Goal: Share content: Share content

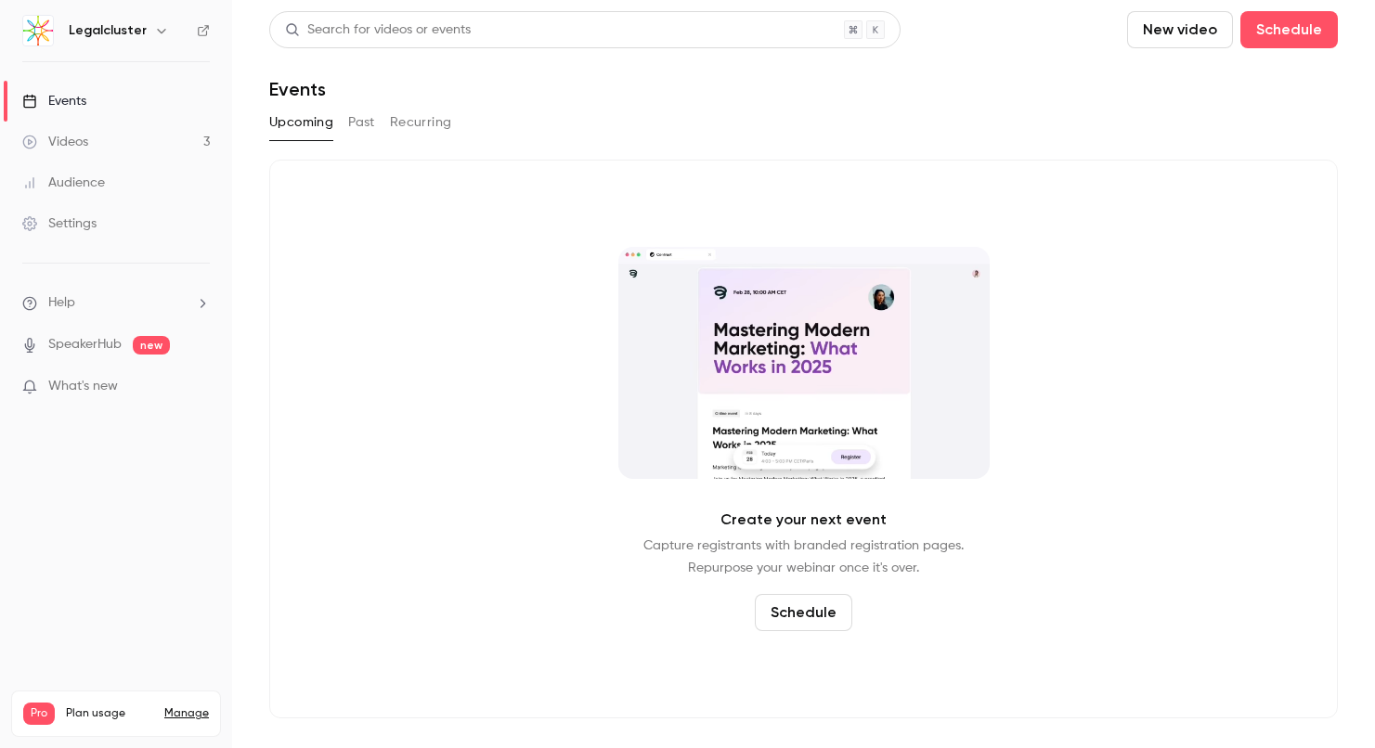
click at [88, 137] on link "Videos 3" at bounding box center [116, 142] width 232 height 41
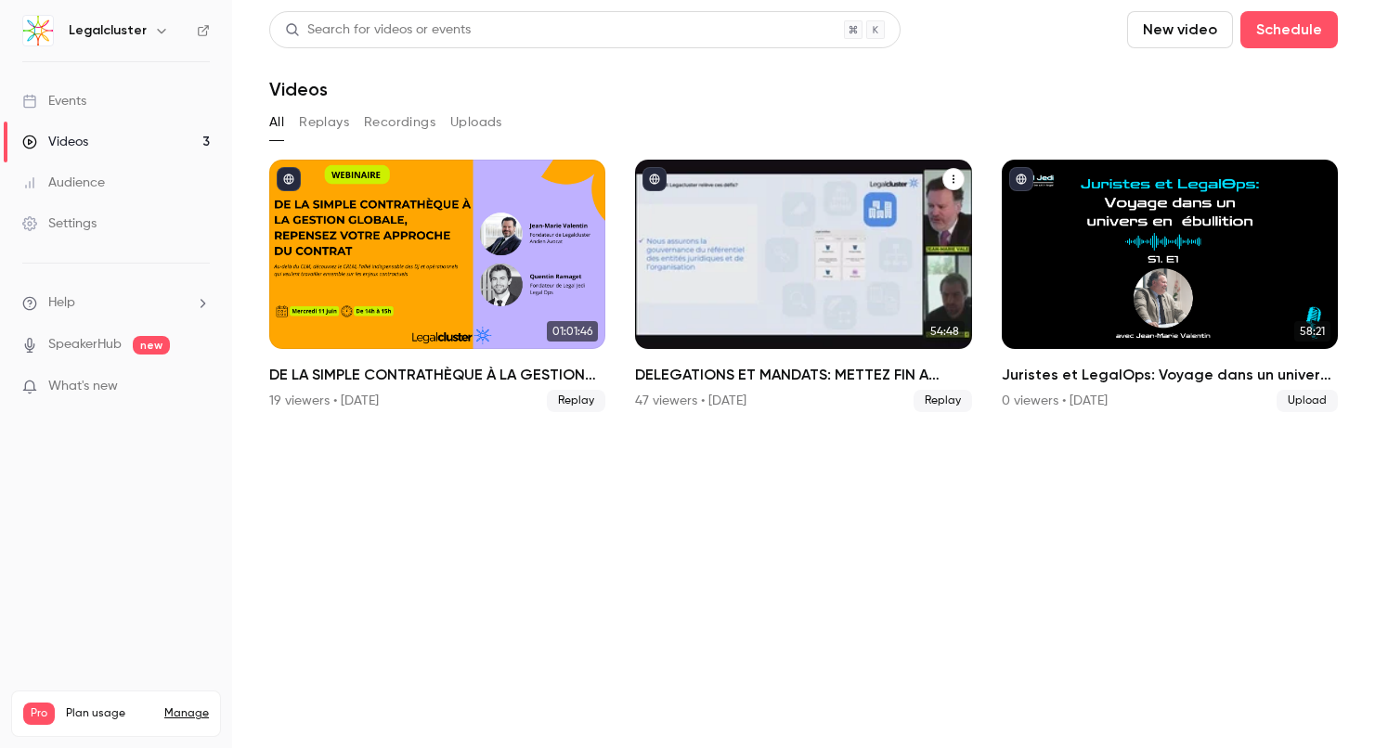
click at [956, 179] on icon "DELEGATIONS ET MANDATS: METTEZ FIN A L'OPACITE, GAGNEZ EN SECURITE ET EN MAITRI…" at bounding box center [953, 179] width 11 height 11
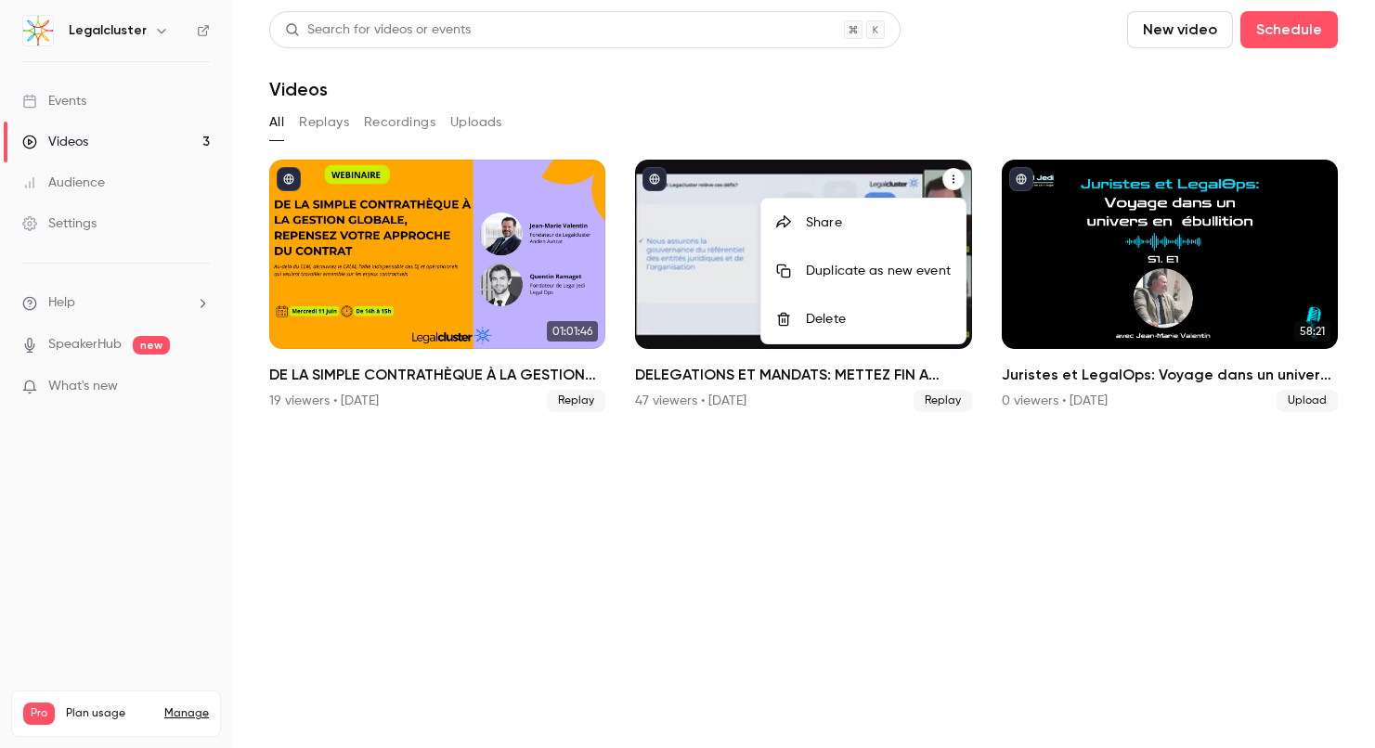
click at [834, 220] on div "Share" at bounding box center [878, 223] width 145 height 19
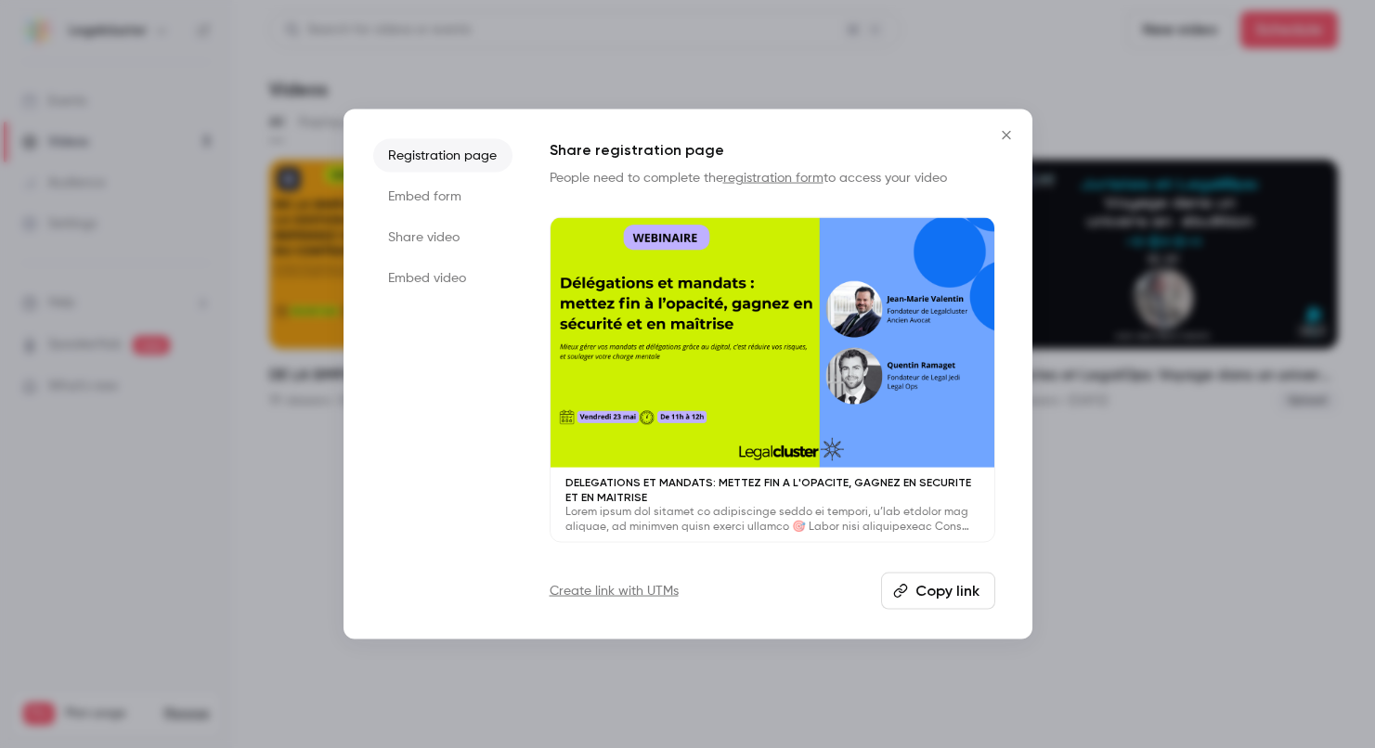
click at [927, 594] on button "Copy link" at bounding box center [938, 590] width 114 height 37
